Goal: Navigation & Orientation: Find specific page/section

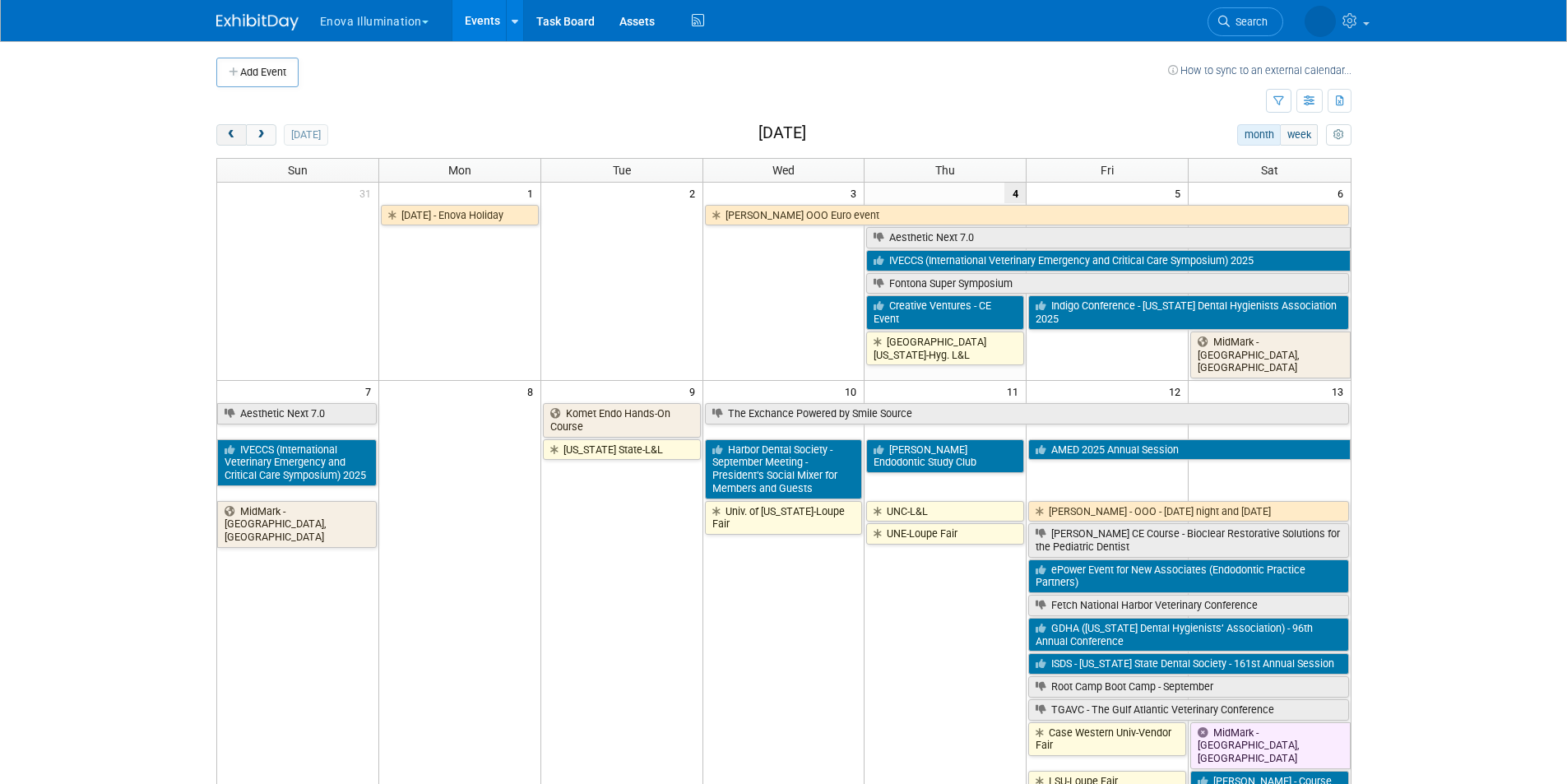
click at [230, 140] on button "prev" at bounding box center [232, 134] width 31 height 21
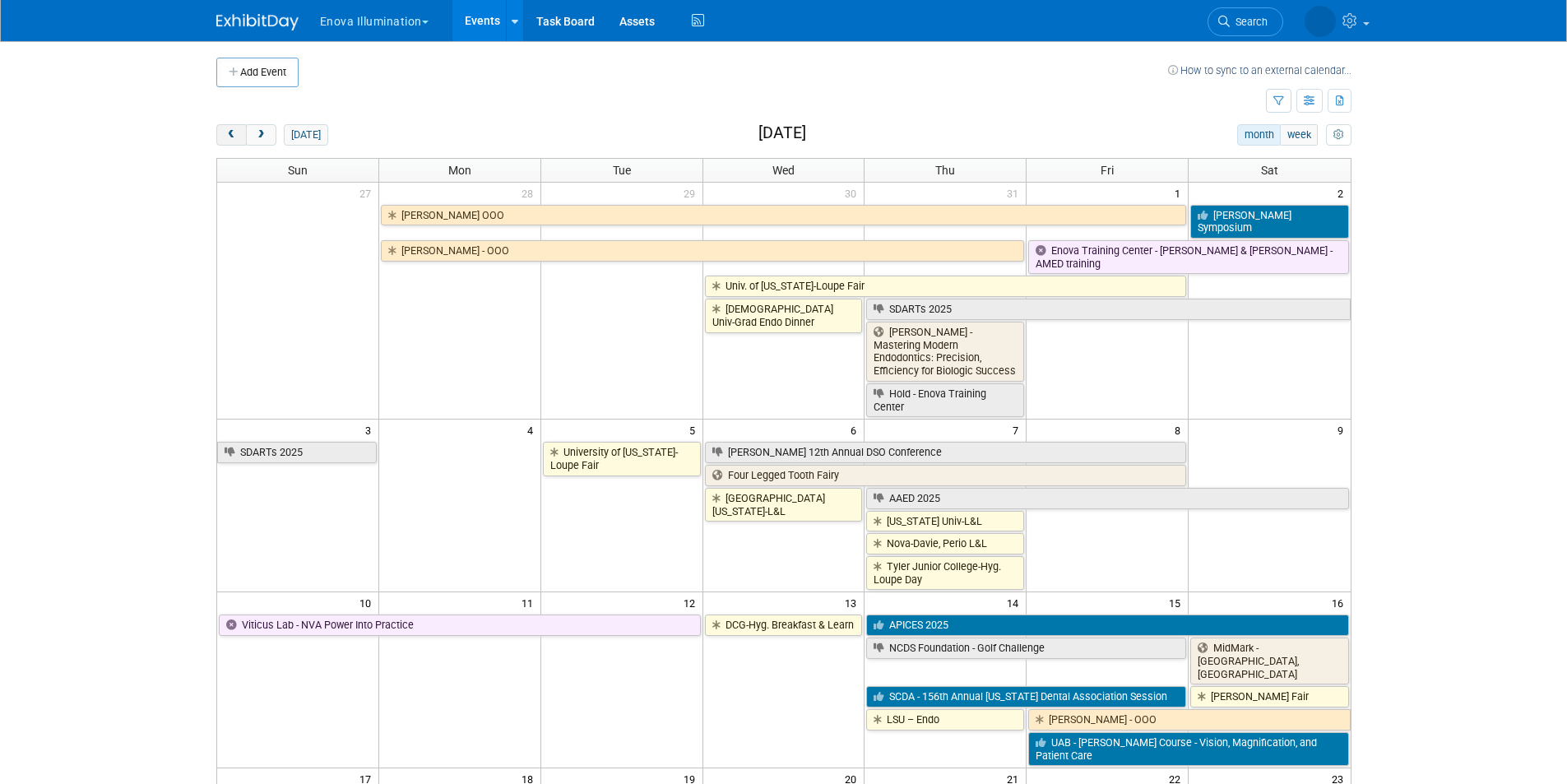
click at [230, 140] on span "prev" at bounding box center [231, 134] width 12 height 10
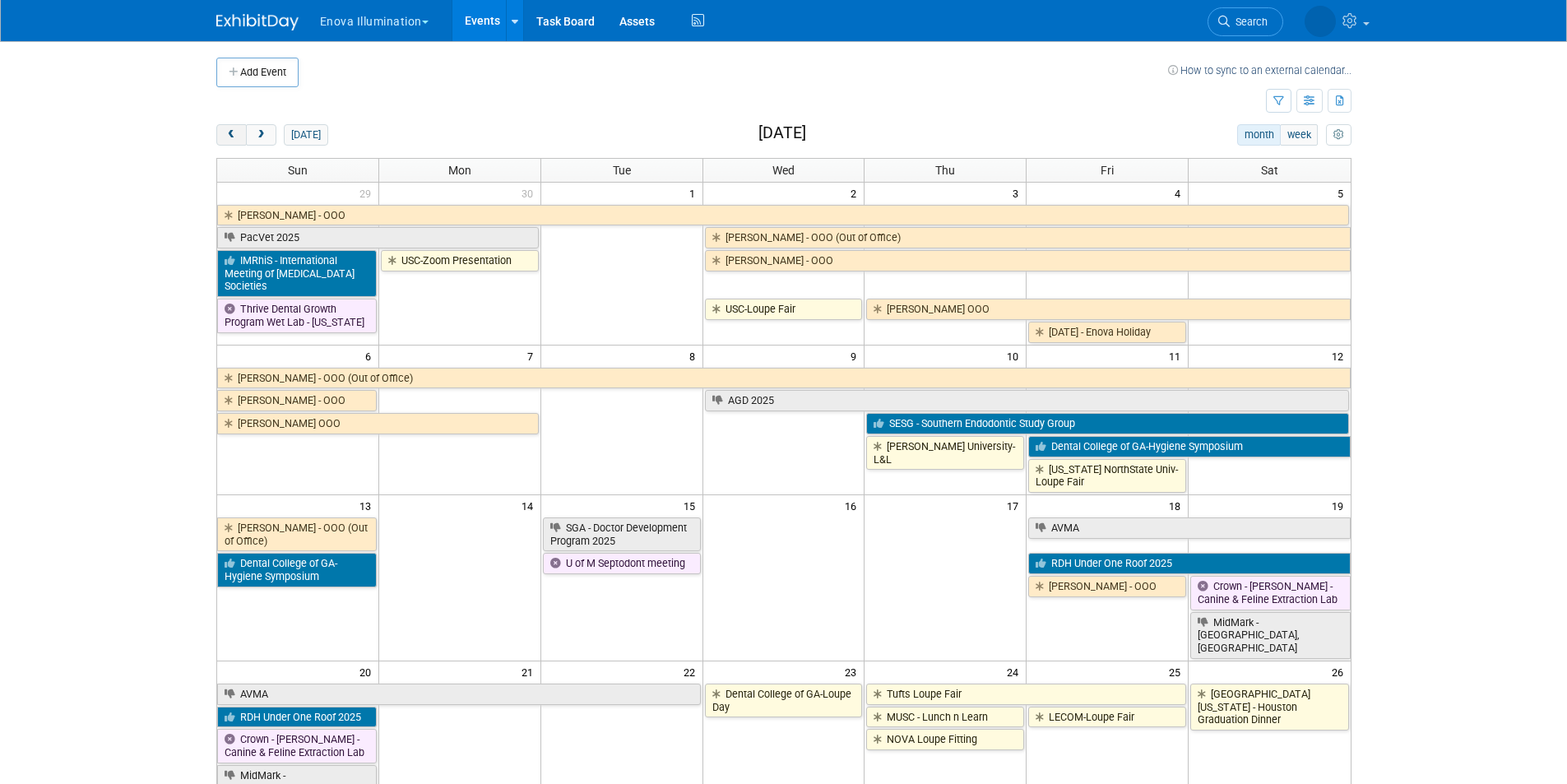
click at [230, 140] on span "prev" at bounding box center [231, 134] width 12 height 10
click at [230, 139] on span "prev" at bounding box center [231, 134] width 12 height 10
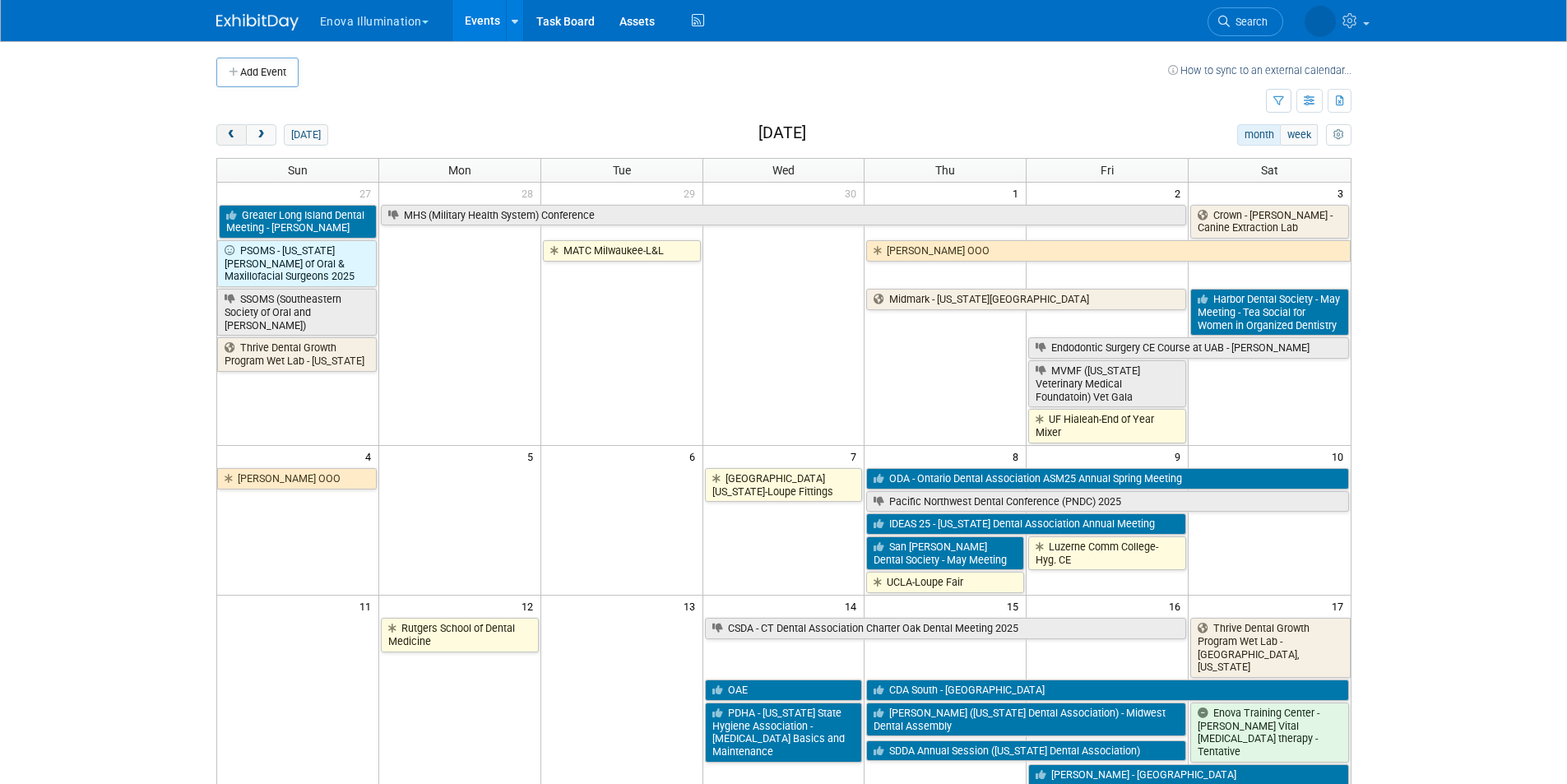
click at [230, 139] on span "prev" at bounding box center [231, 134] width 12 height 10
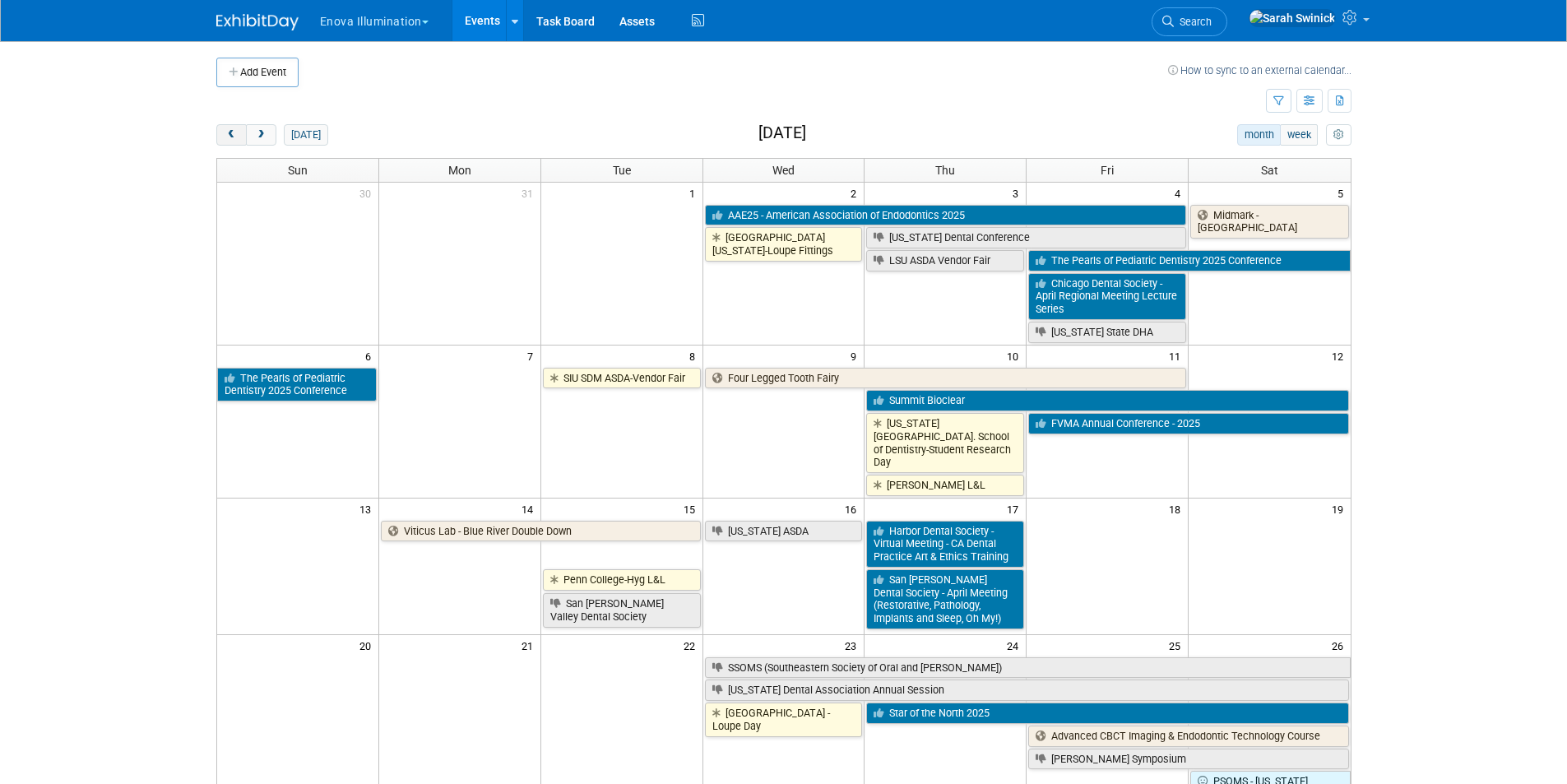
click at [230, 138] on span "prev" at bounding box center [231, 134] width 12 height 10
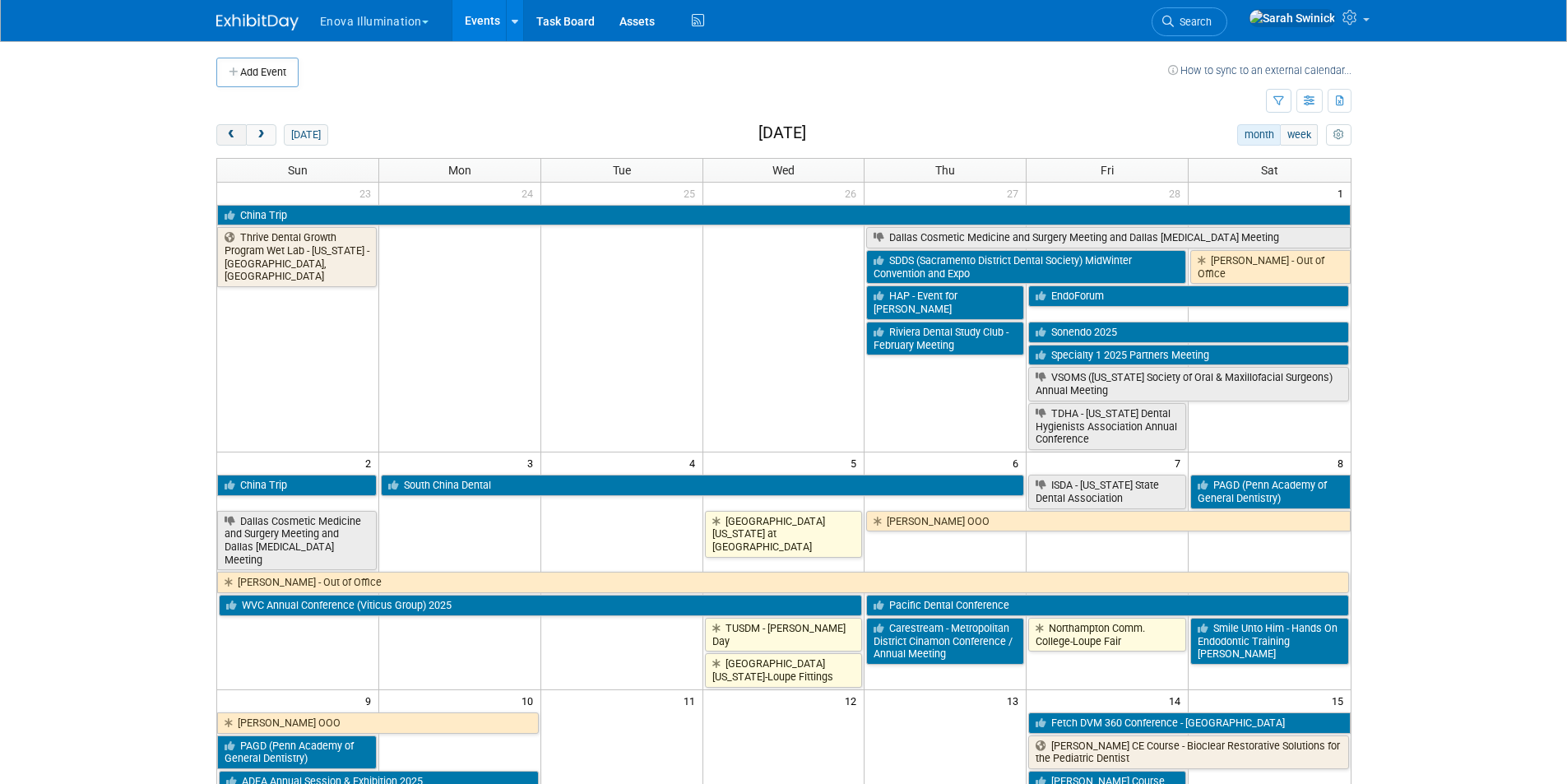
click at [230, 138] on span "prev" at bounding box center [231, 134] width 12 height 10
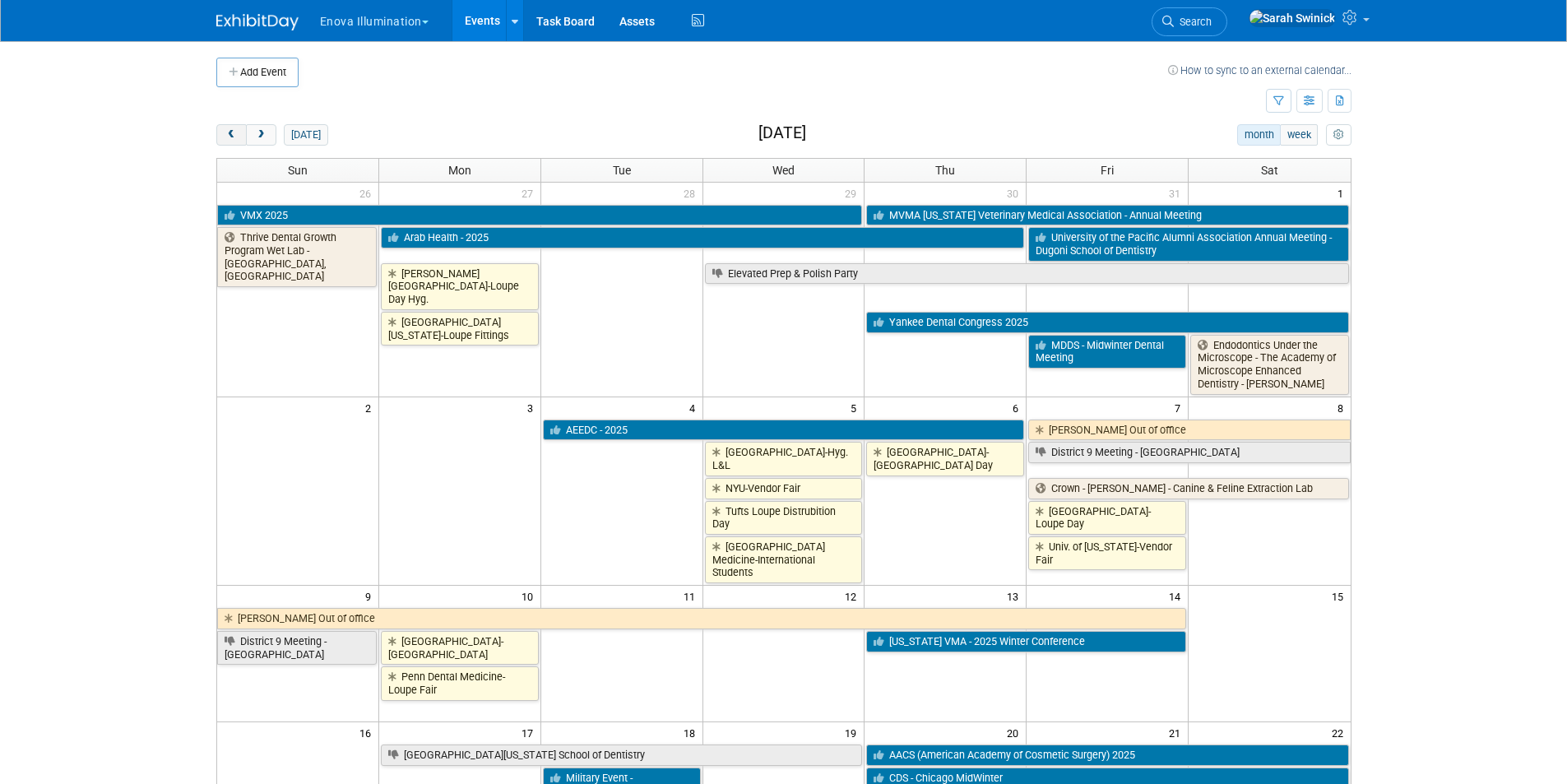
click at [230, 139] on span "prev" at bounding box center [231, 134] width 12 height 10
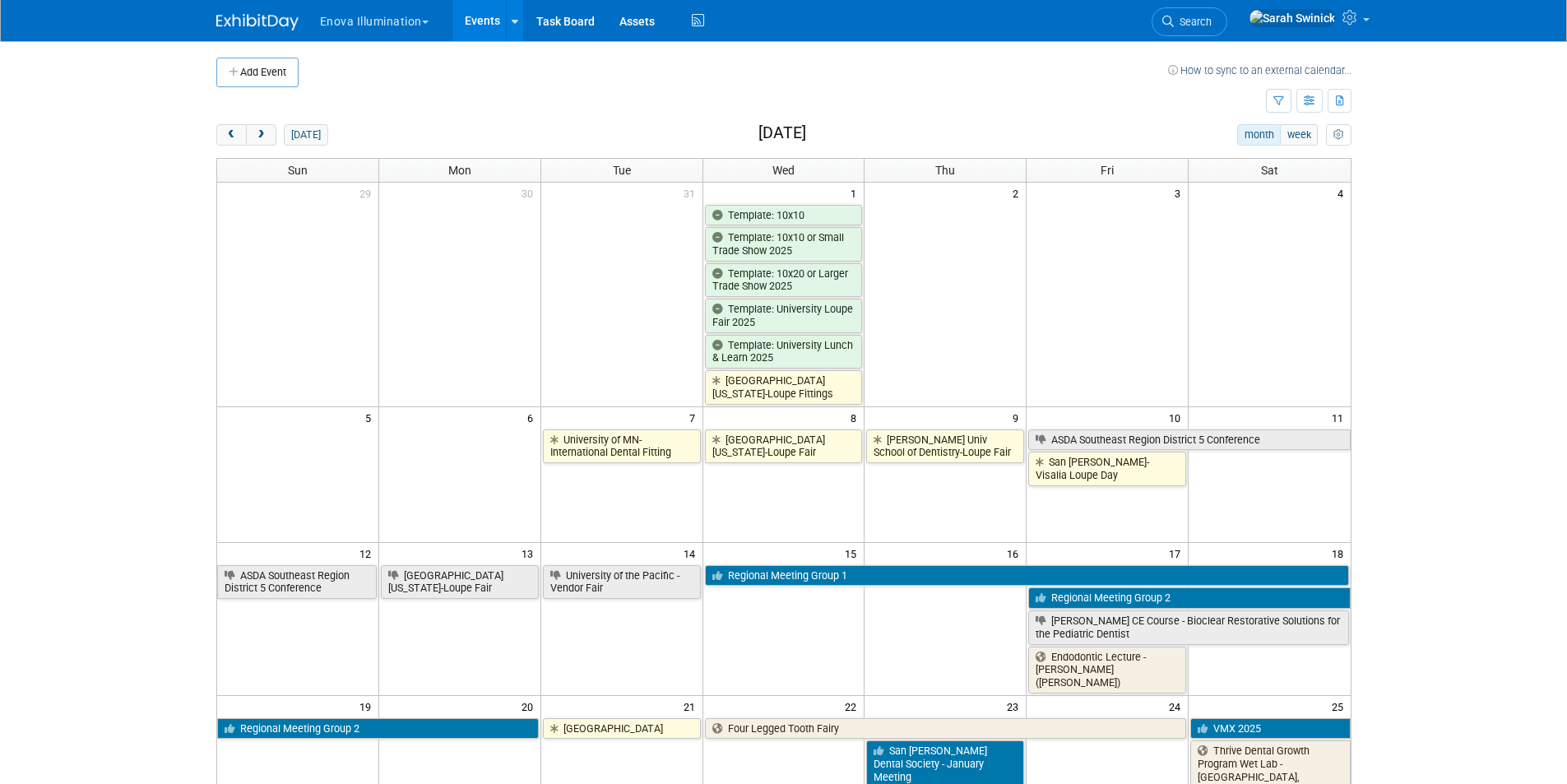
scroll to position [82, 0]
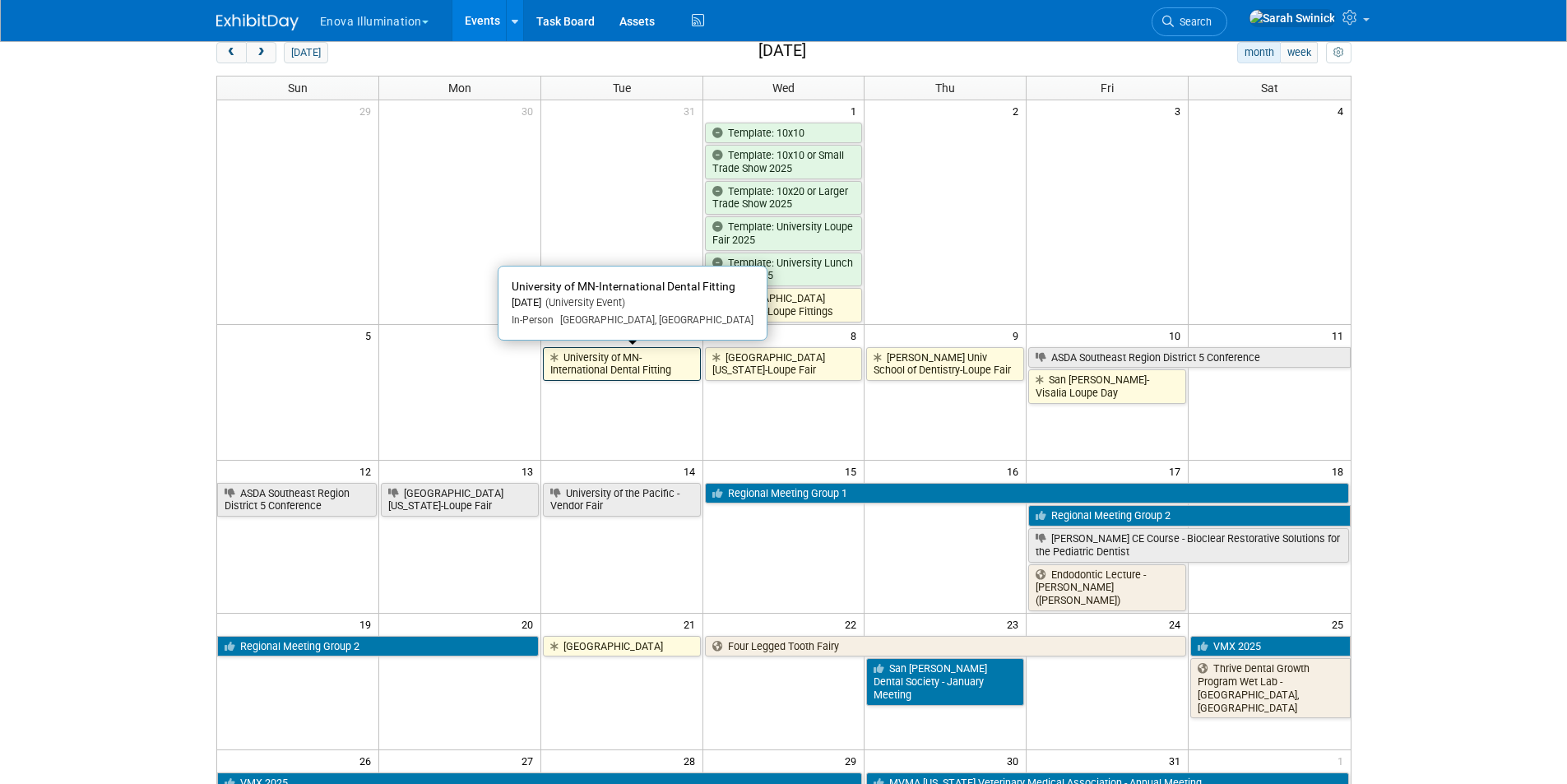
click at [605, 357] on link "University of MN-International Dental Fitting" at bounding box center [622, 363] width 158 height 33
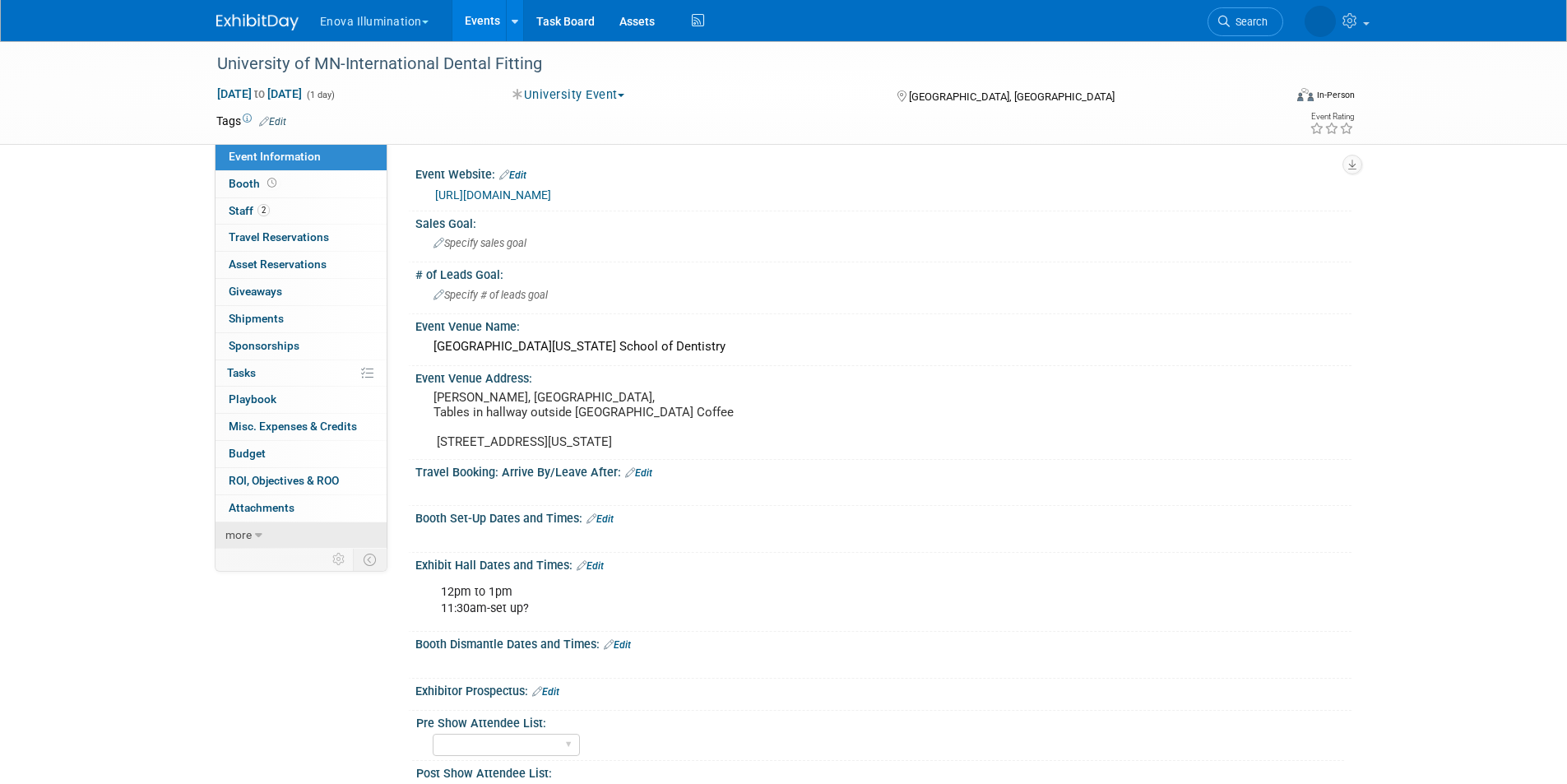
click at [299, 528] on link "more" at bounding box center [301, 535] width 171 height 27
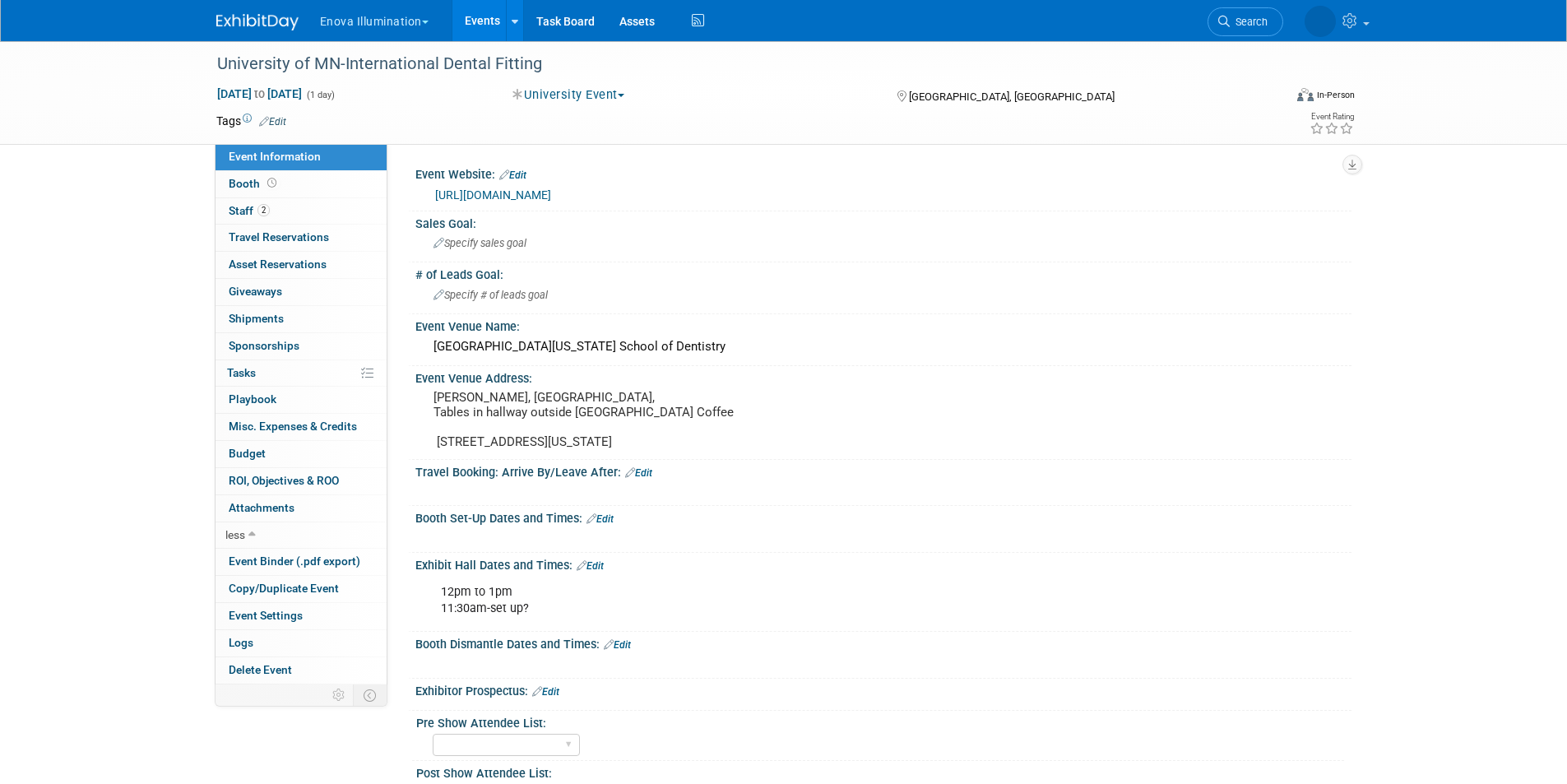
click at [252, 16] on img at bounding box center [258, 22] width 82 height 16
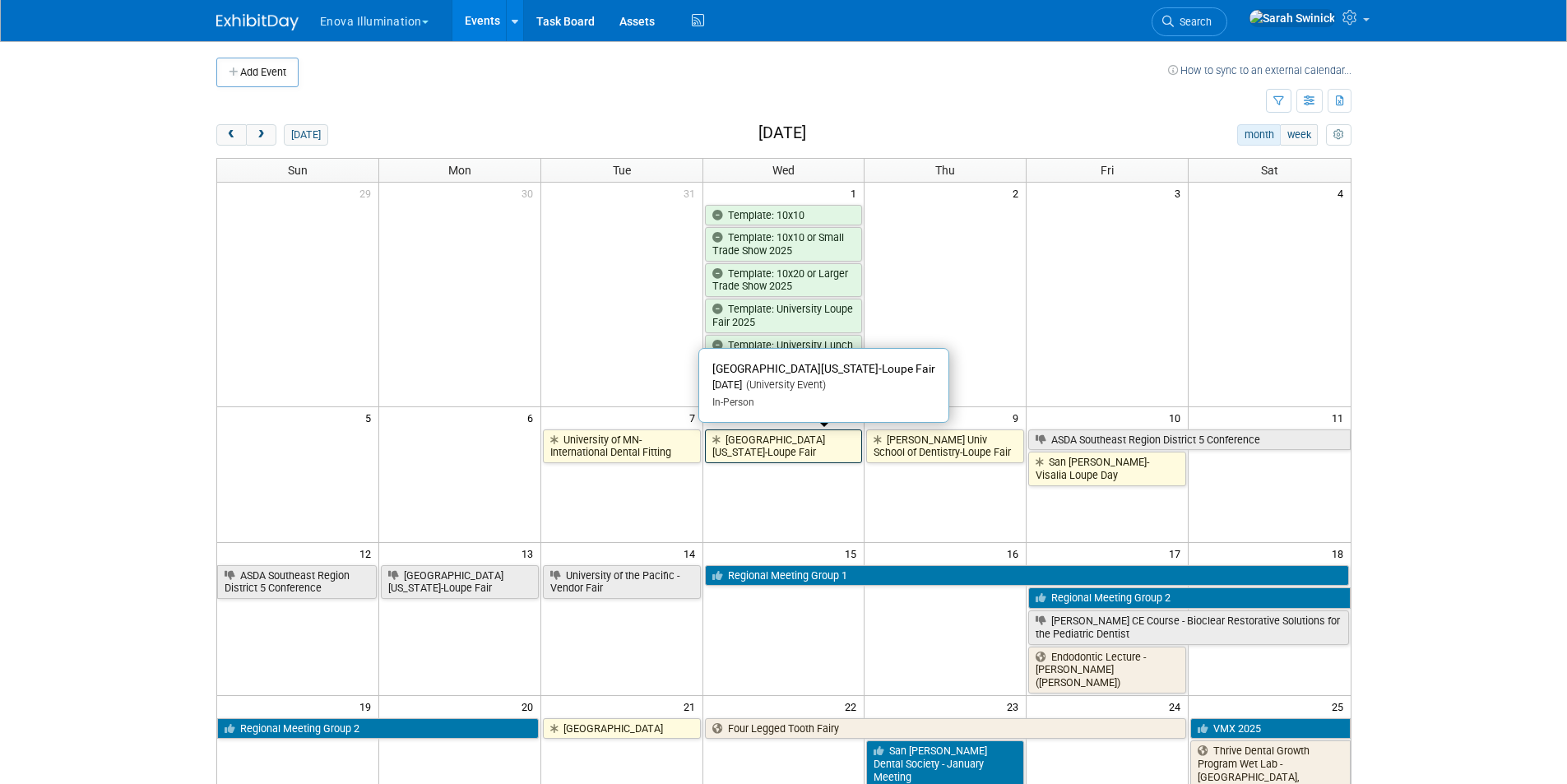
click at [826, 444] on link "[GEOGRAPHIC_DATA][US_STATE]-Loupe Fair" at bounding box center [784, 445] width 158 height 33
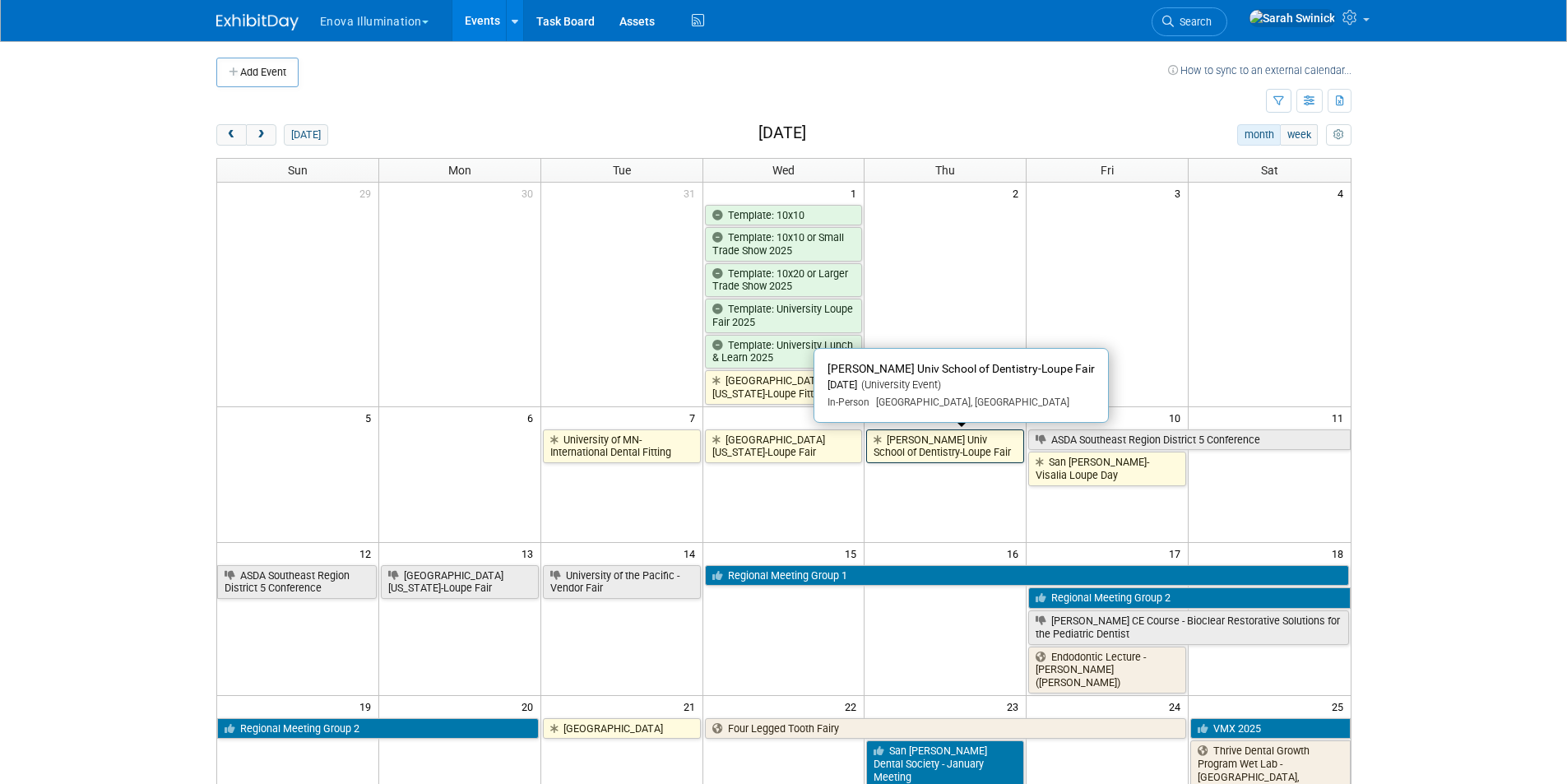
click at [922, 453] on link "[PERSON_NAME] Univ School of Dentistry-Loupe Fair" at bounding box center [946, 445] width 158 height 33
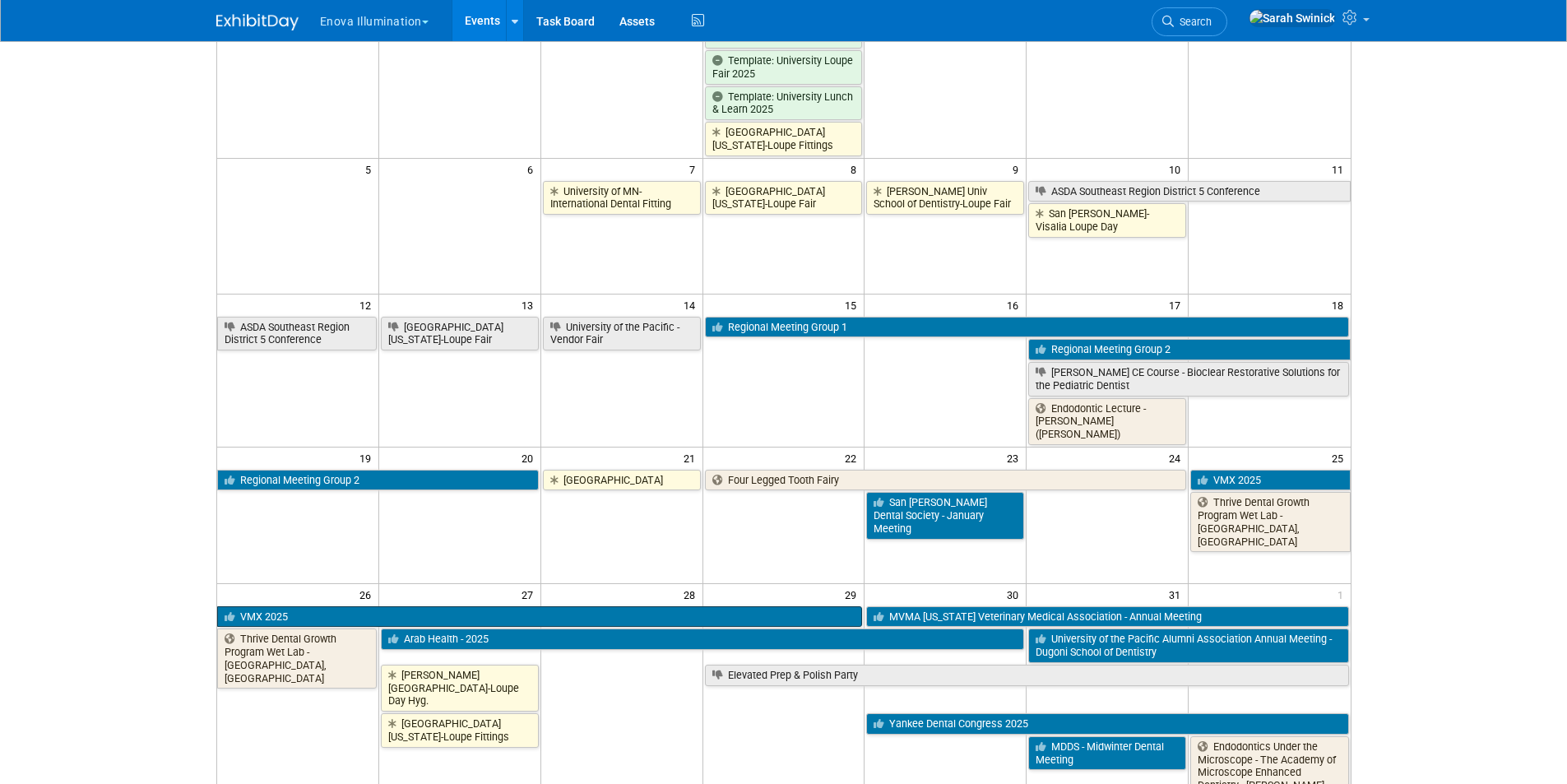
scroll to position [411, 0]
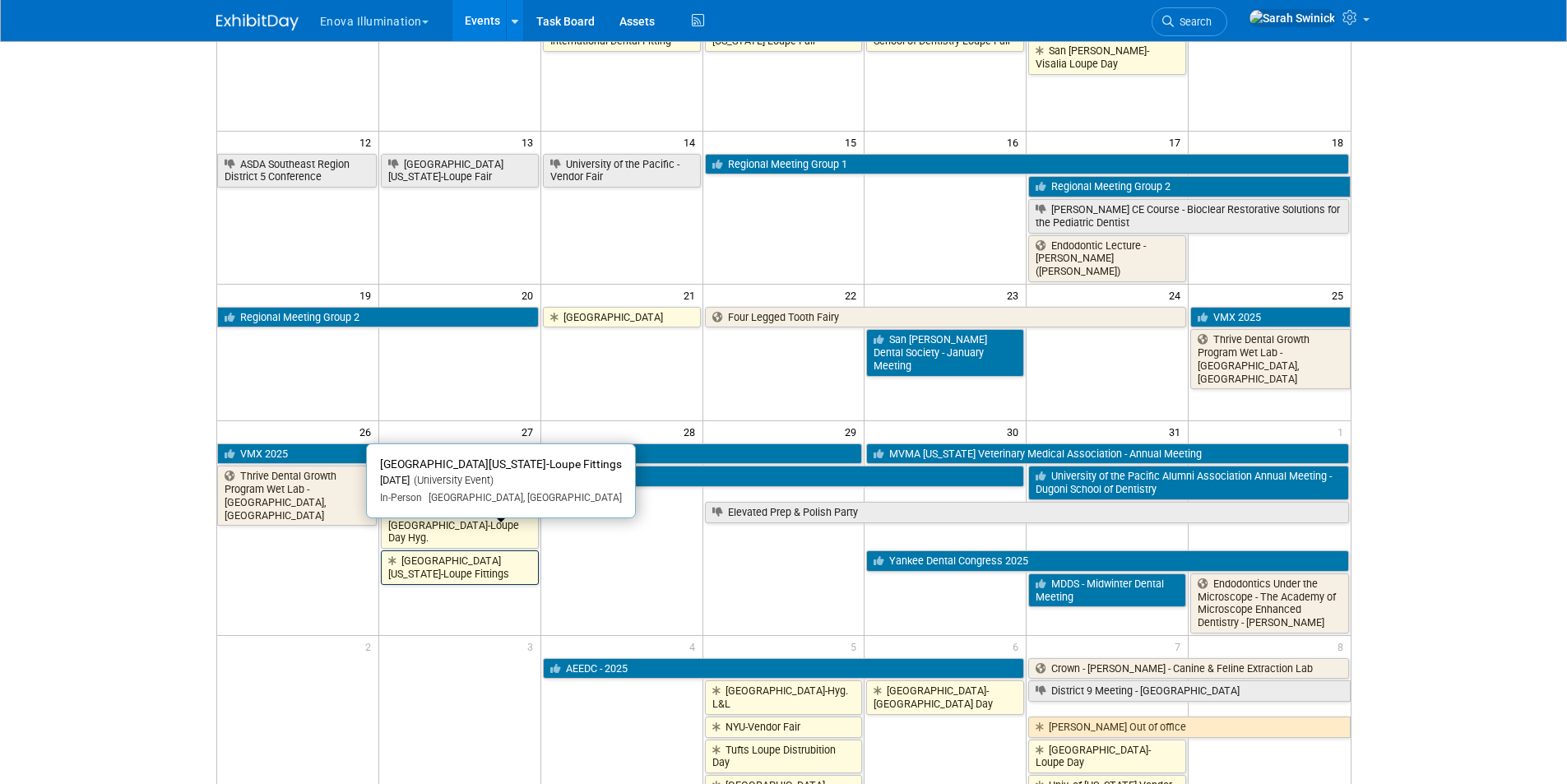
click at [455, 550] on link "[GEOGRAPHIC_DATA][US_STATE]-Loupe Fittings" at bounding box center [460, 567] width 158 height 33
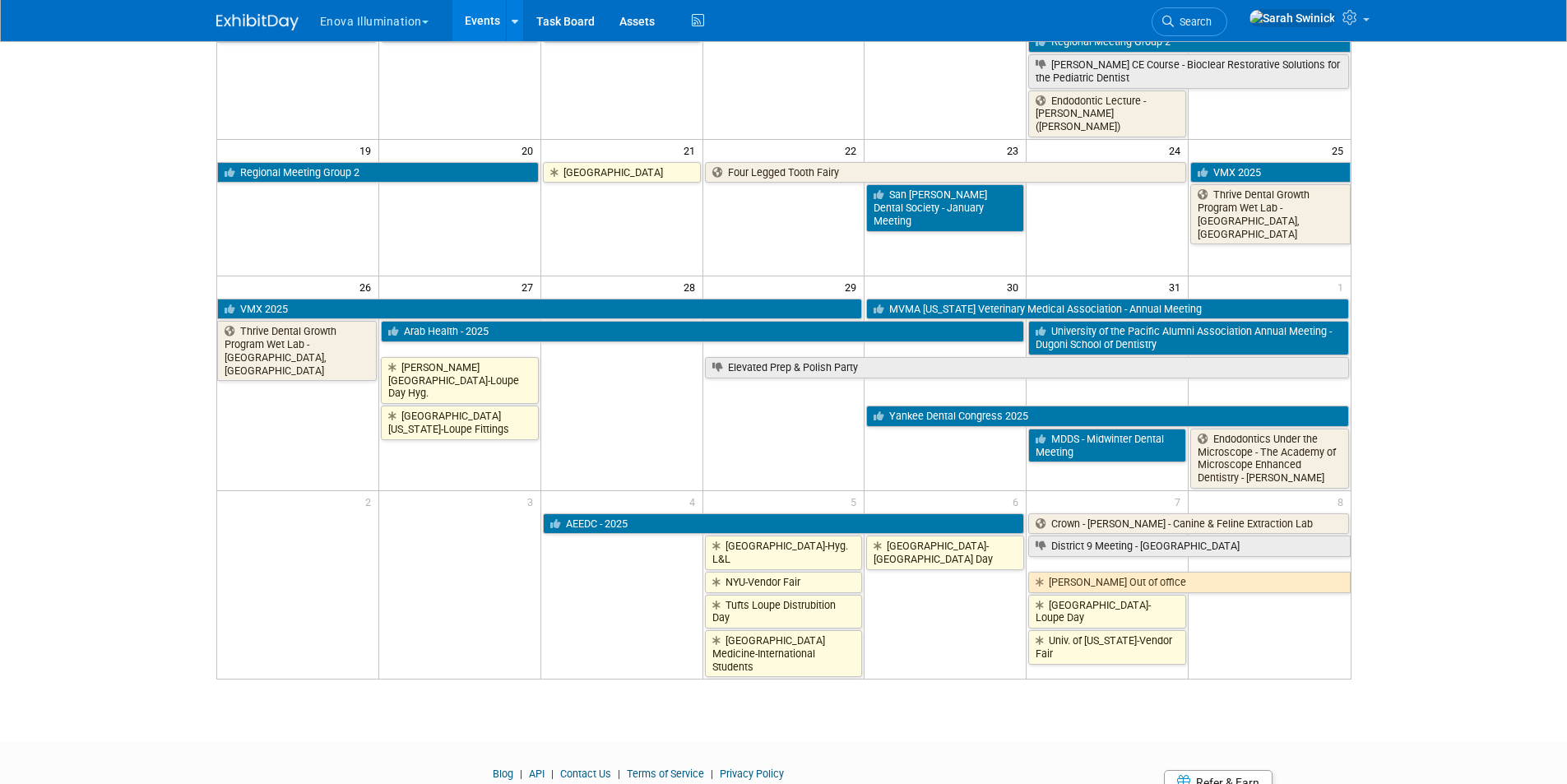
scroll to position [591, 0]
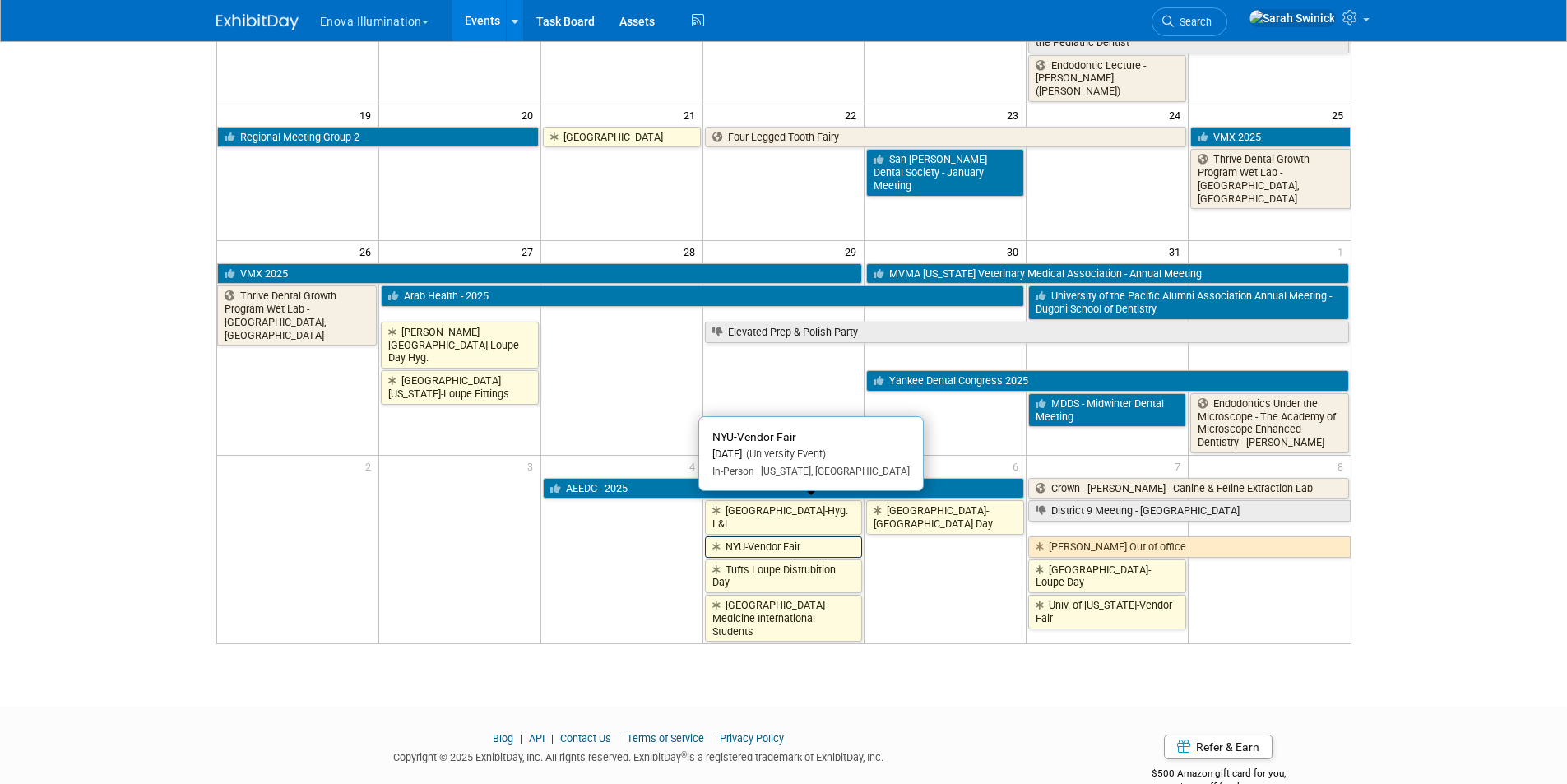
click at [775, 536] on link "NYU-Vendor Fair" at bounding box center [784, 547] width 158 height 21
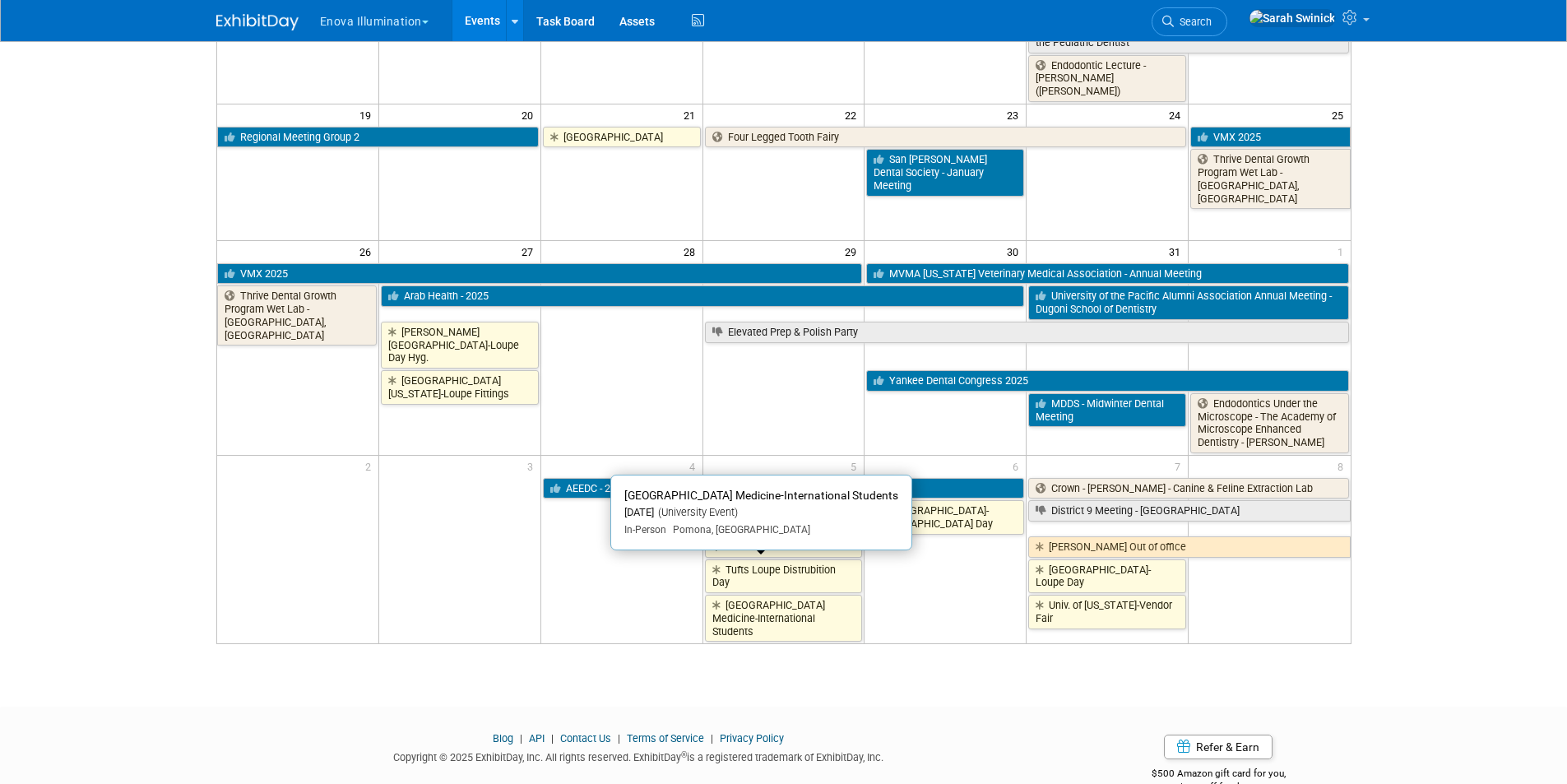
click at [779, 594] on link "[GEOGRAPHIC_DATA] Medicine-International Students" at bounding box center [784, 617] width 158 height 47
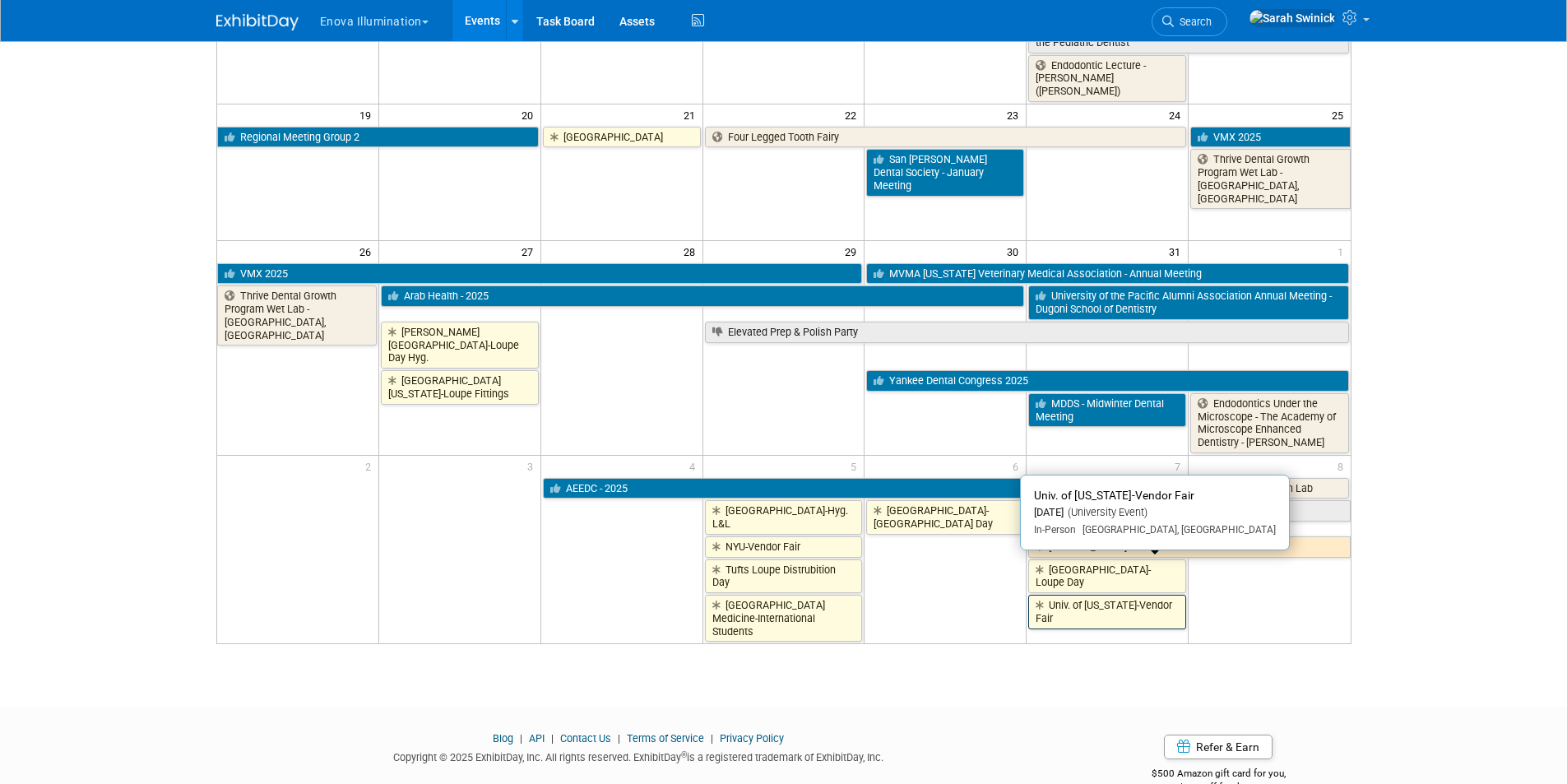
click at [1065, 594] on link "Univ. of [US_STATE]-Vendor Fair" at bounding box center [1108, 610] width 158 height 33
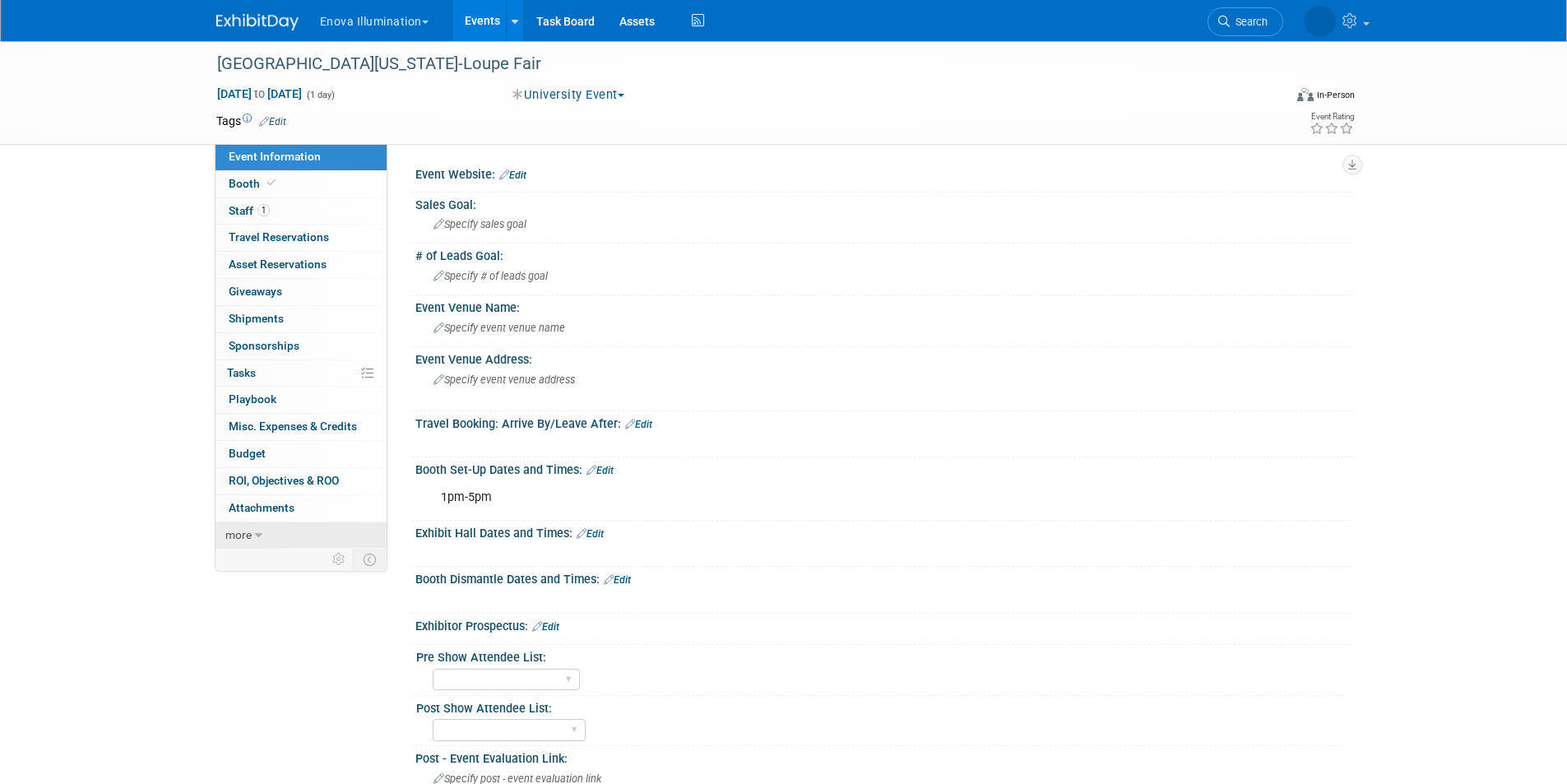
click at [311, 543] on link "more" at bounding box center [301, 535] width 171 height 27
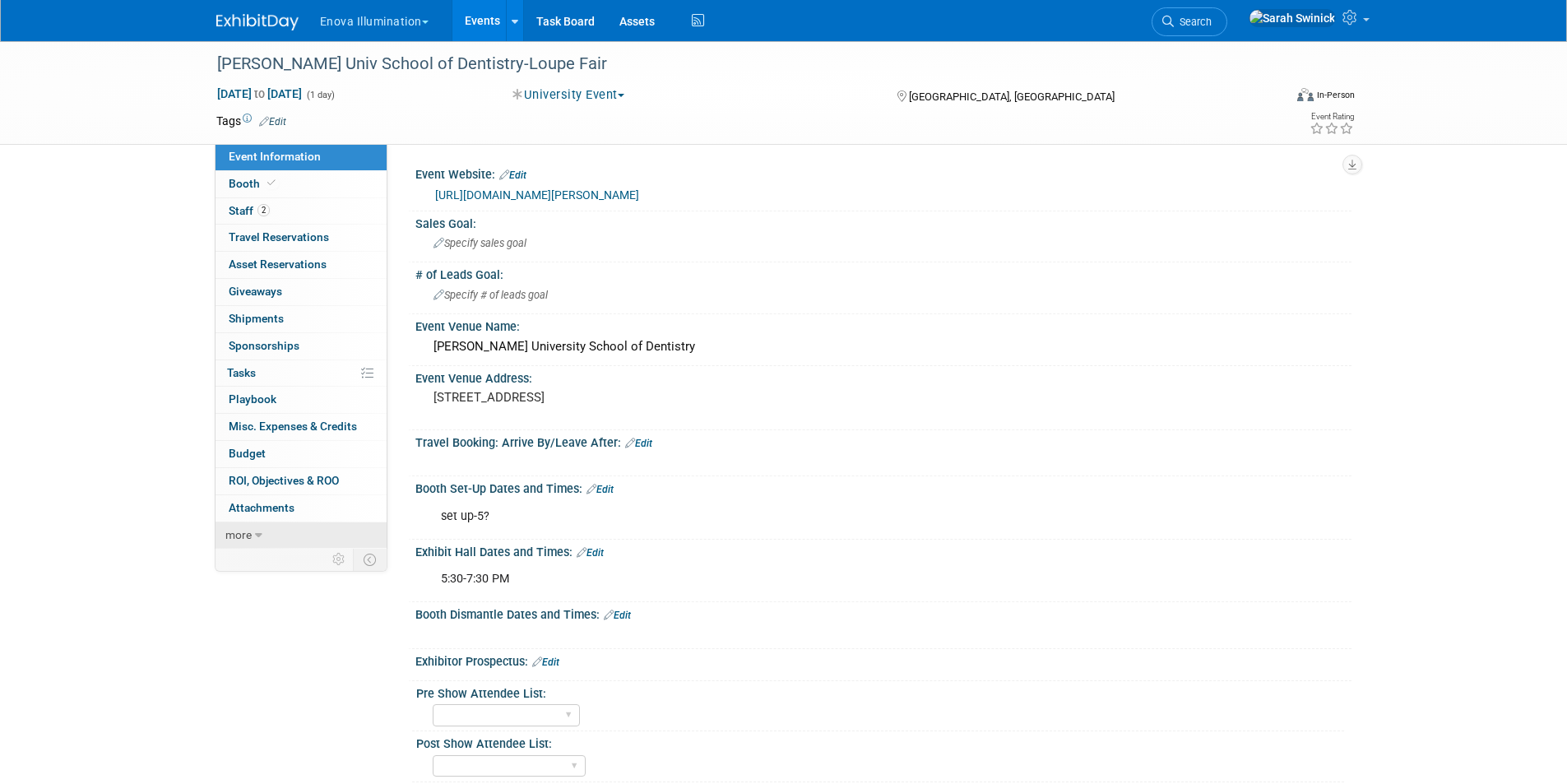
click at [301, 537] on link "more" at bounding box center [301, 535] width 171 height 27
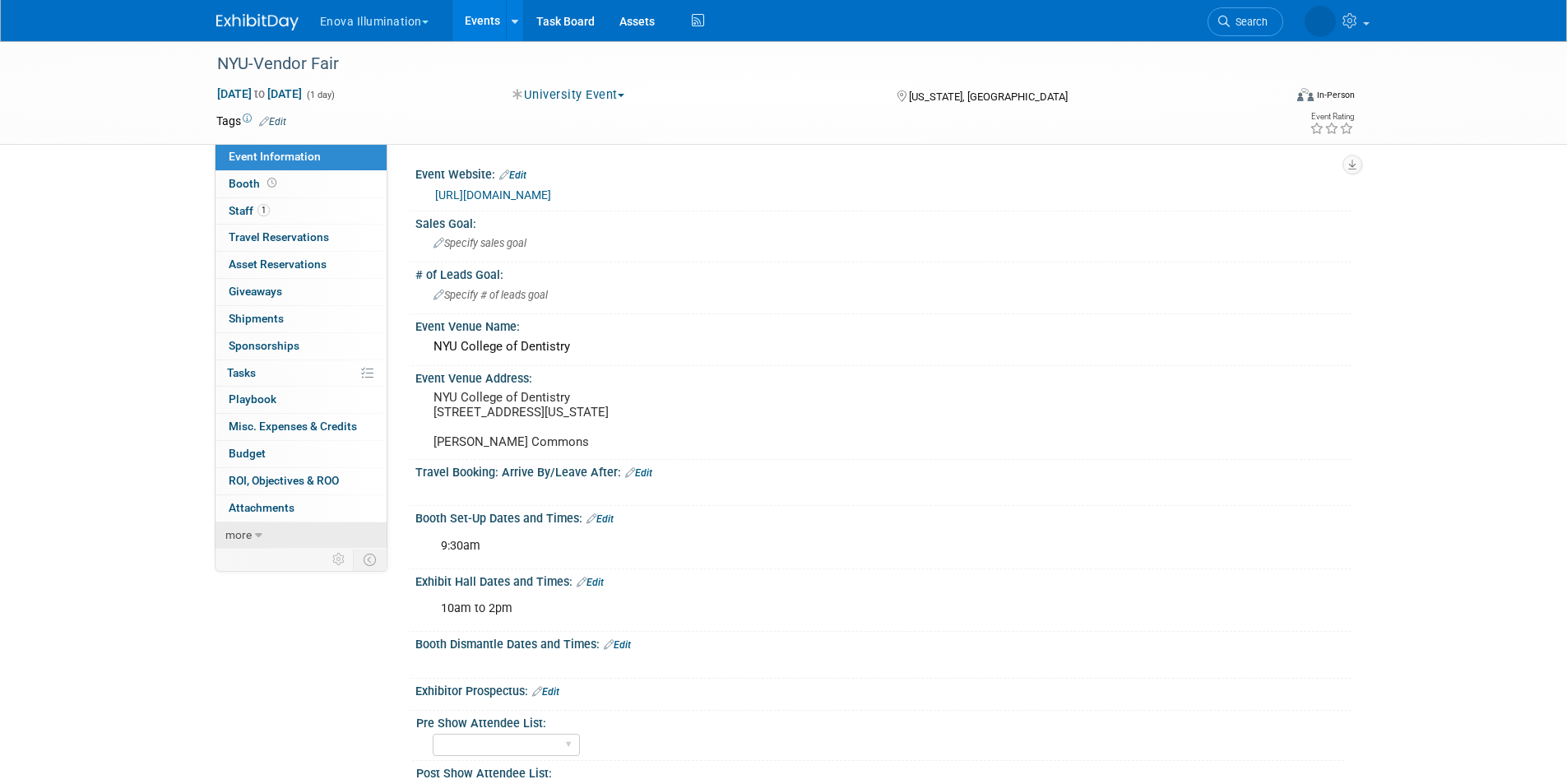
click at [298, 532] on link "more" at bounding box center [301, 535] width 171 height 27
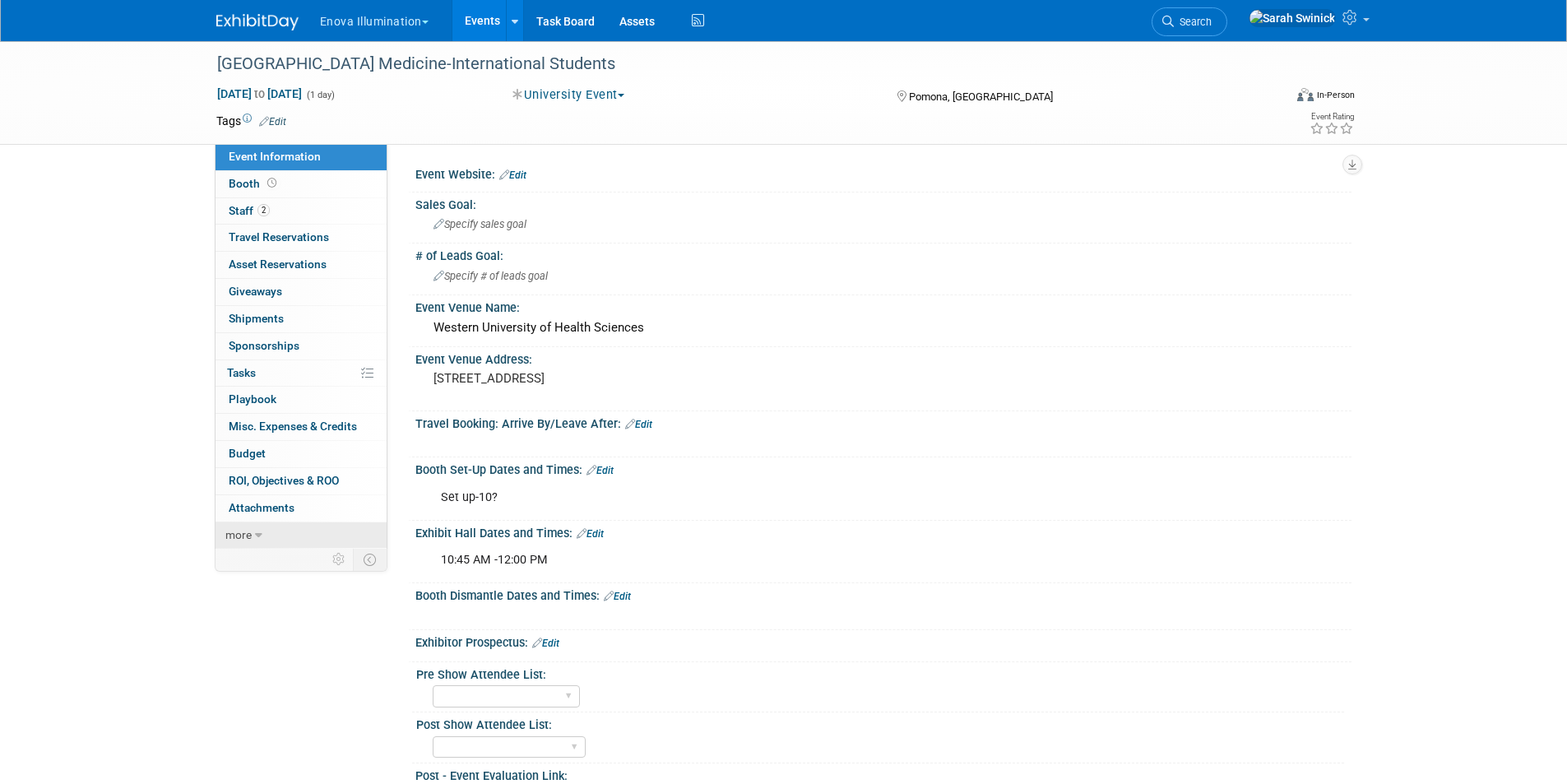
click at [264, 526] on link "more" at bounding box center [301, 535] width 171 height 27
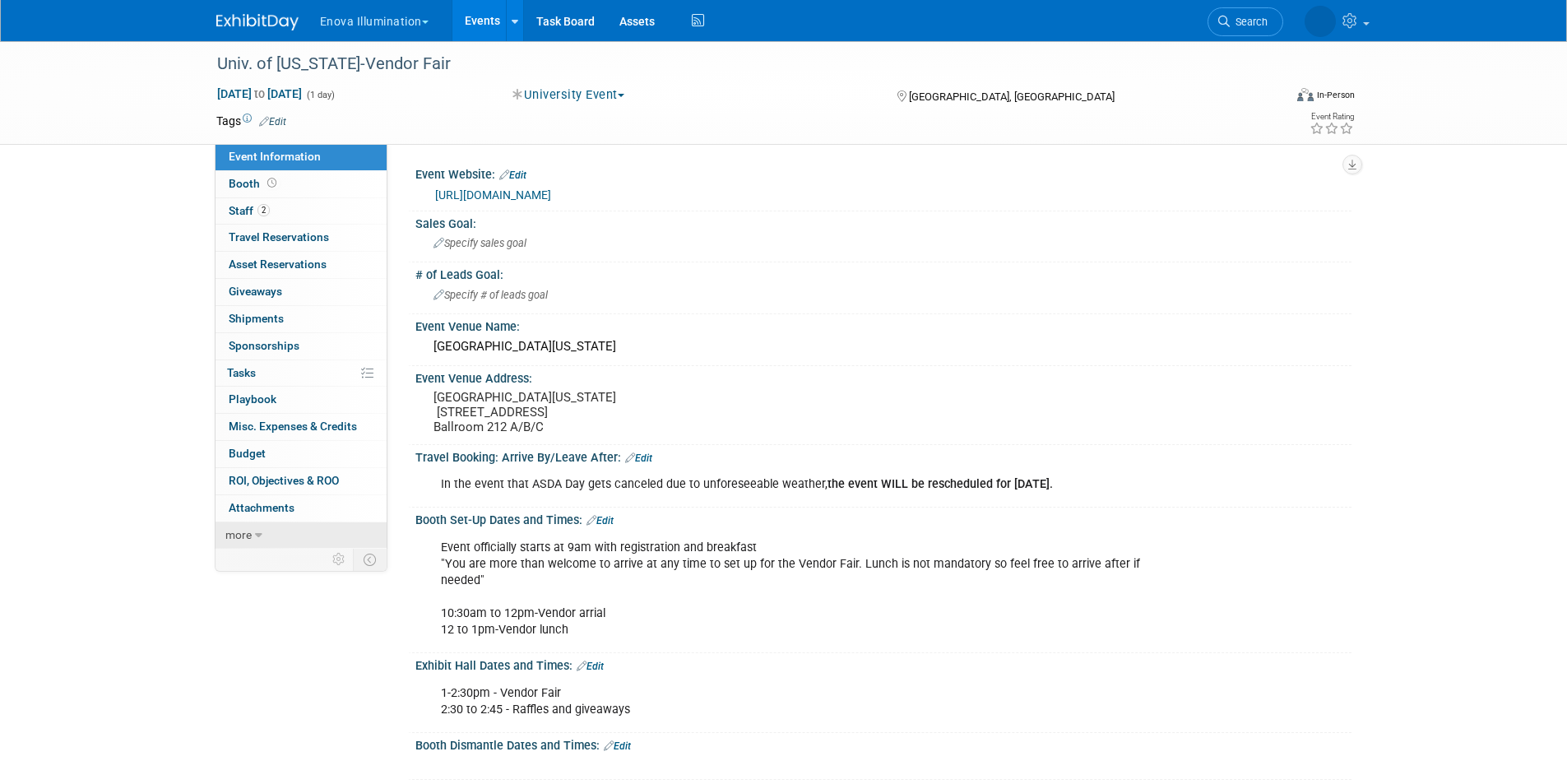
click at [269, 524] on link "more" at bounding box center [301, 535] width 171 height 27
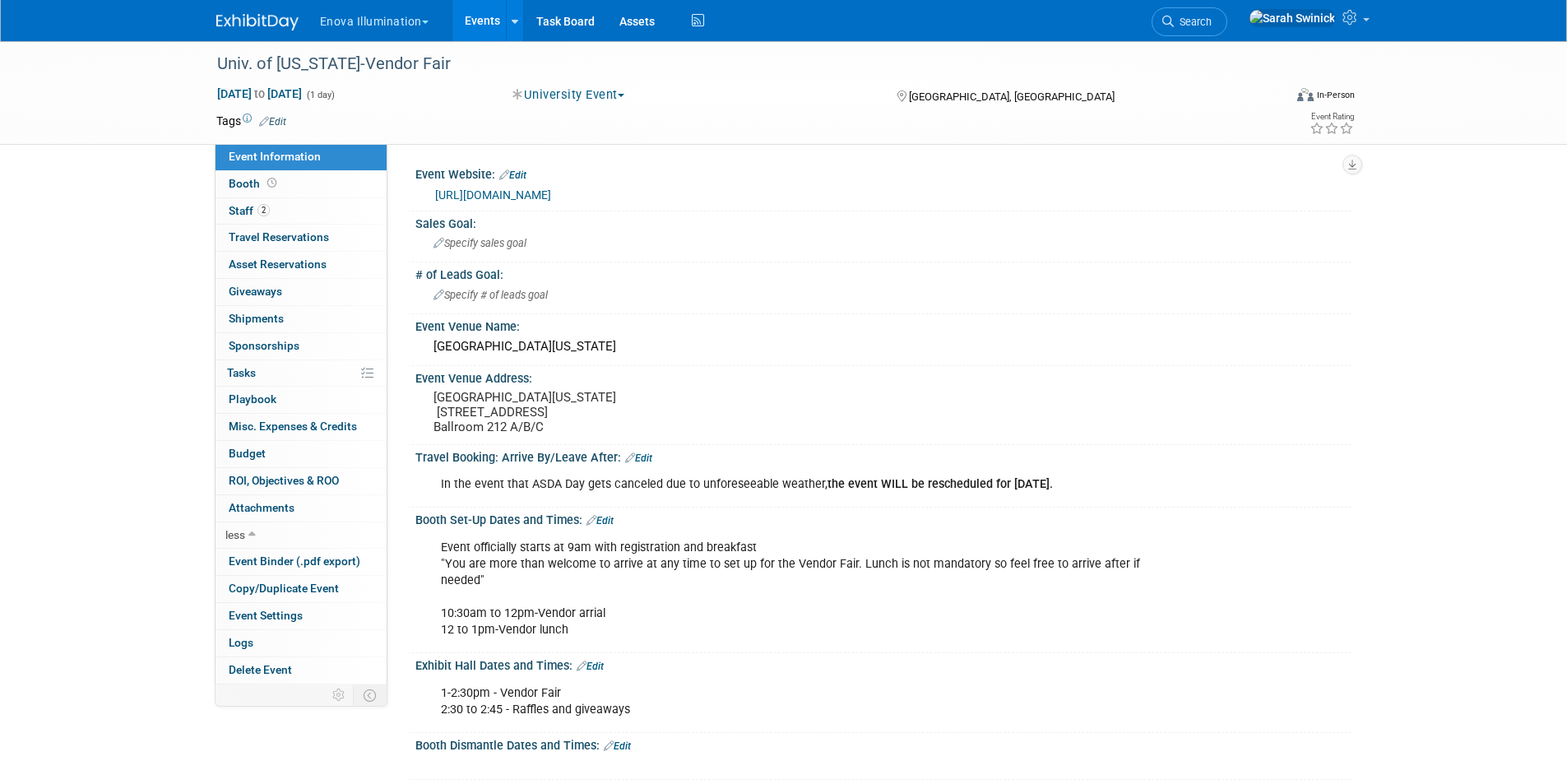
click at [299, 19] on link at bounding box center [267, 14] width 102 height 13
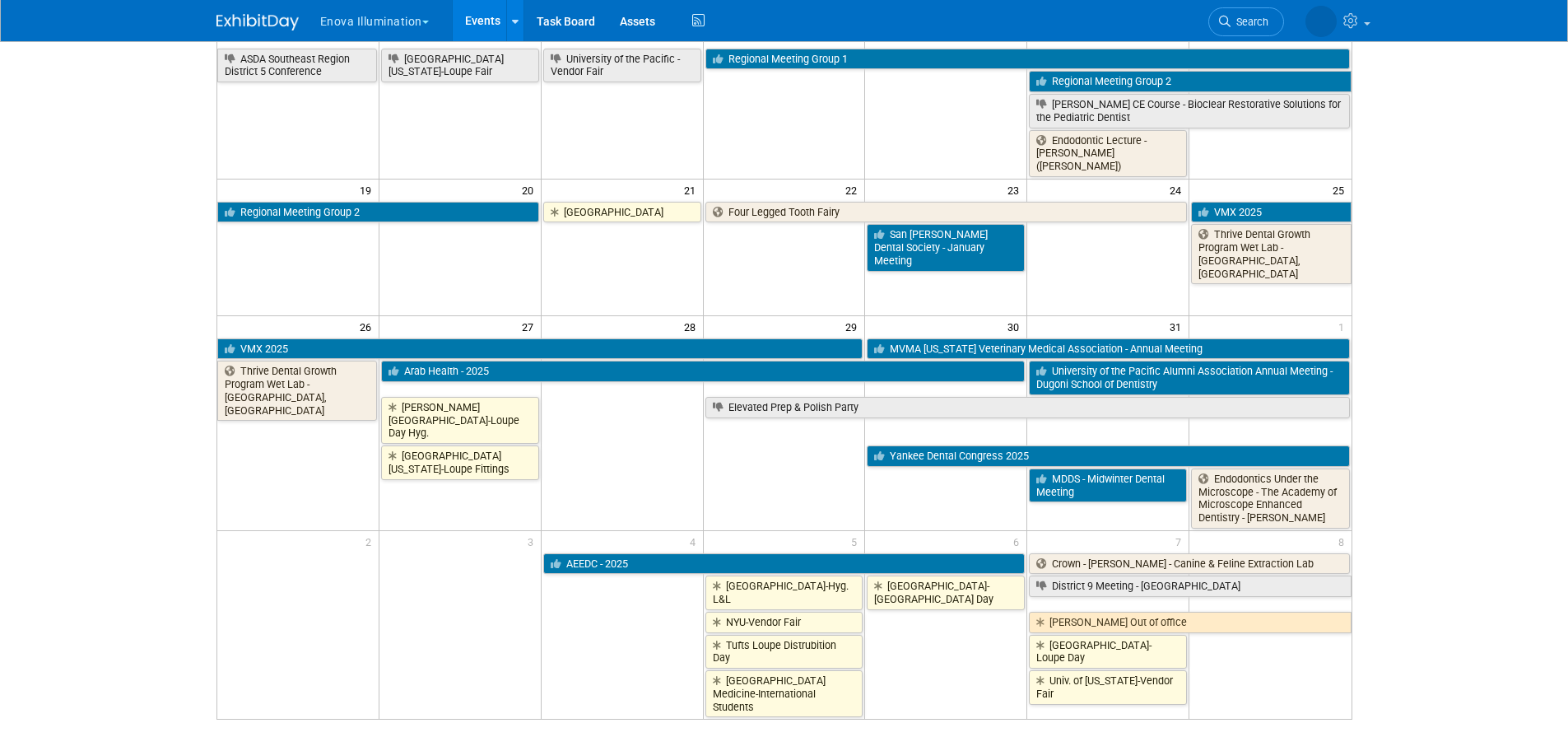
scroll to position [571, 0]
